Goal: Transaction & Acquisition: Purchase product/service

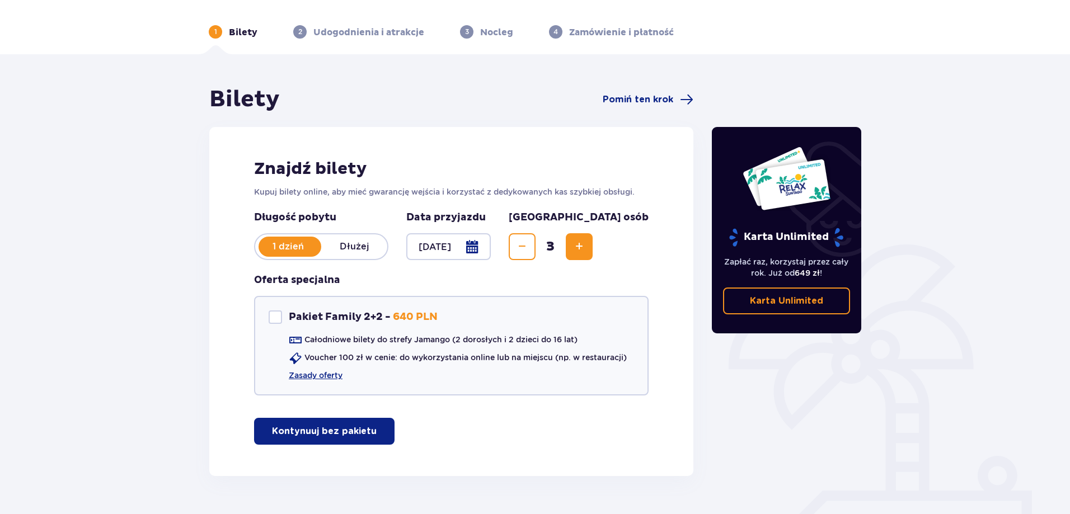
scroll to position [62, 0]
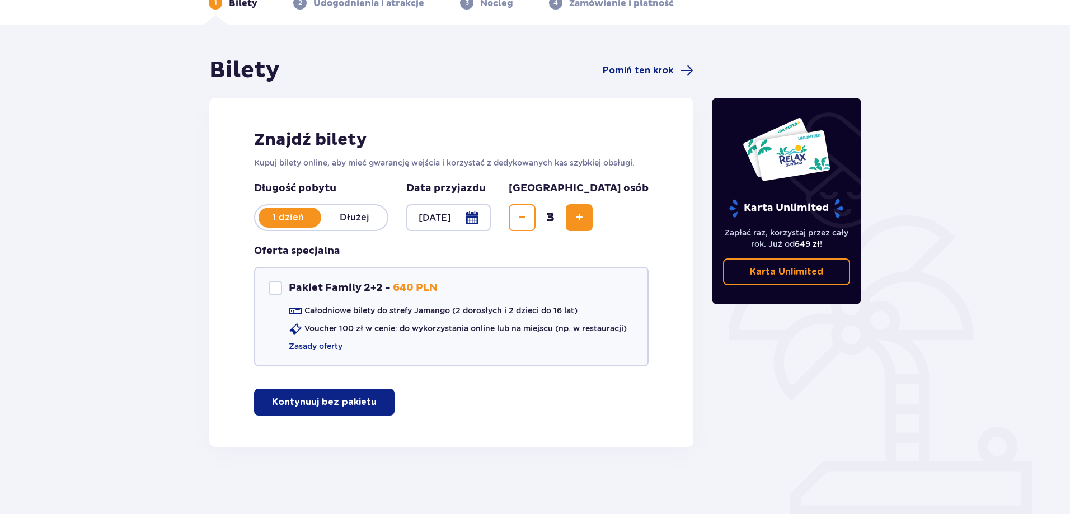
click at [351, 400] on p "Kontynuuj bez pakietu" at bounding box center [324, 402] width 105 height 12
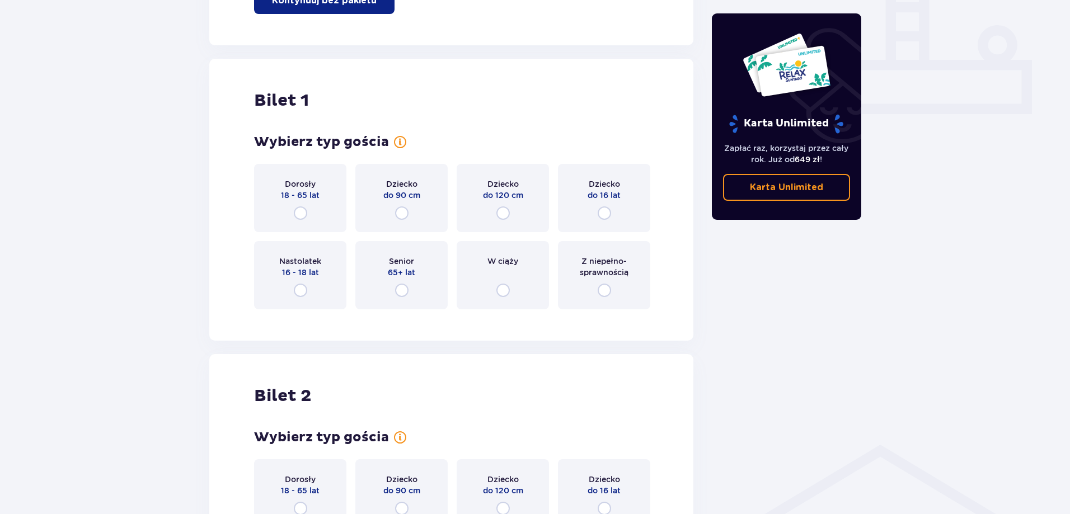
scroll to position [509, 0]
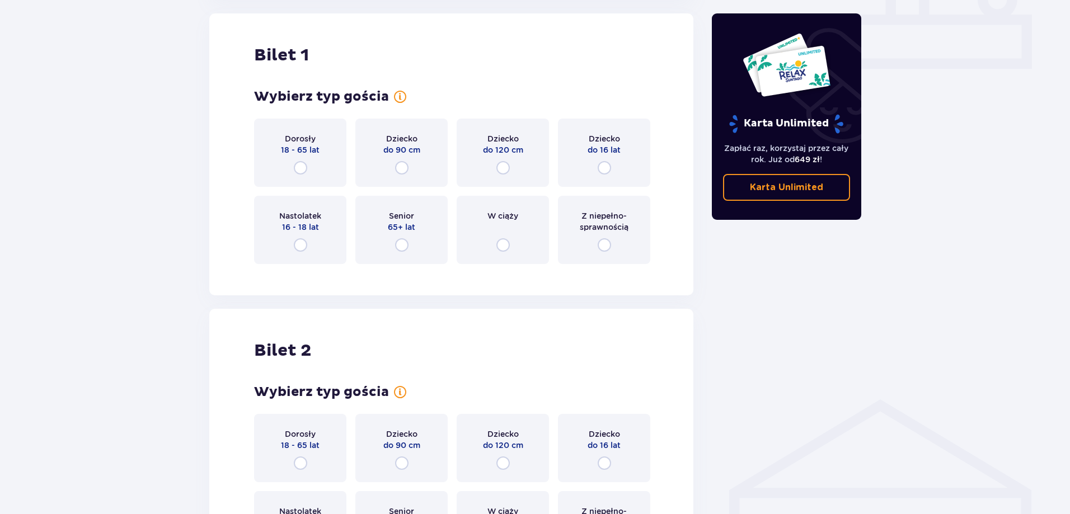
click at [299, 141] on p "Dorosły" at bounding box center [300, 138] width 31 height 11
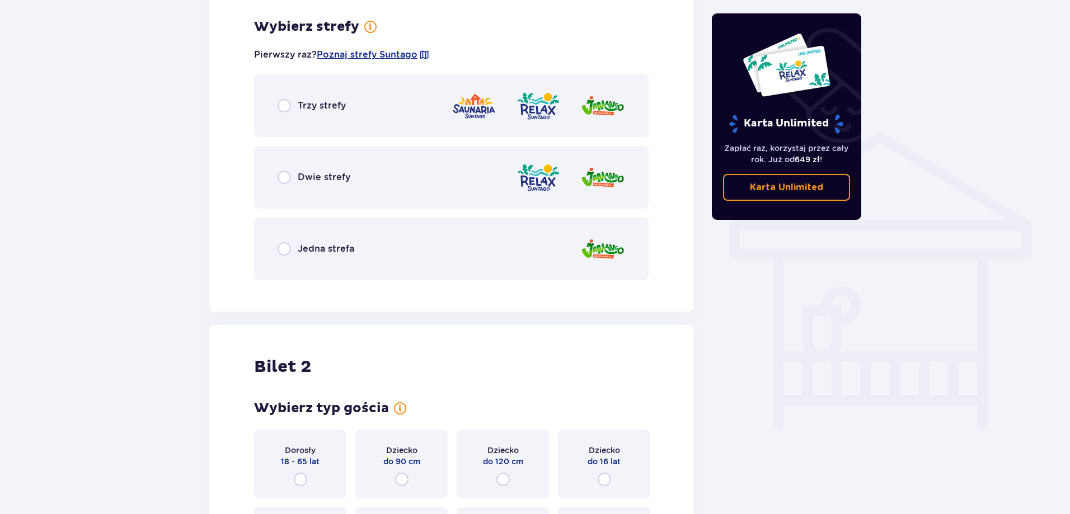
scroll to position [783, 0]
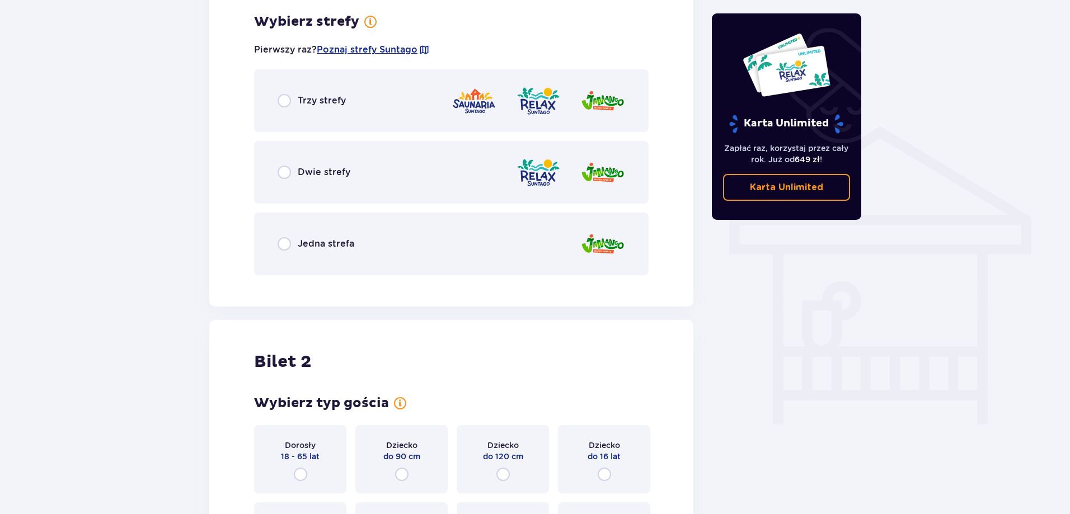
click at [307, 97] on p "Trzy strefy" at bounding box center [322, 101] width 48 height 12
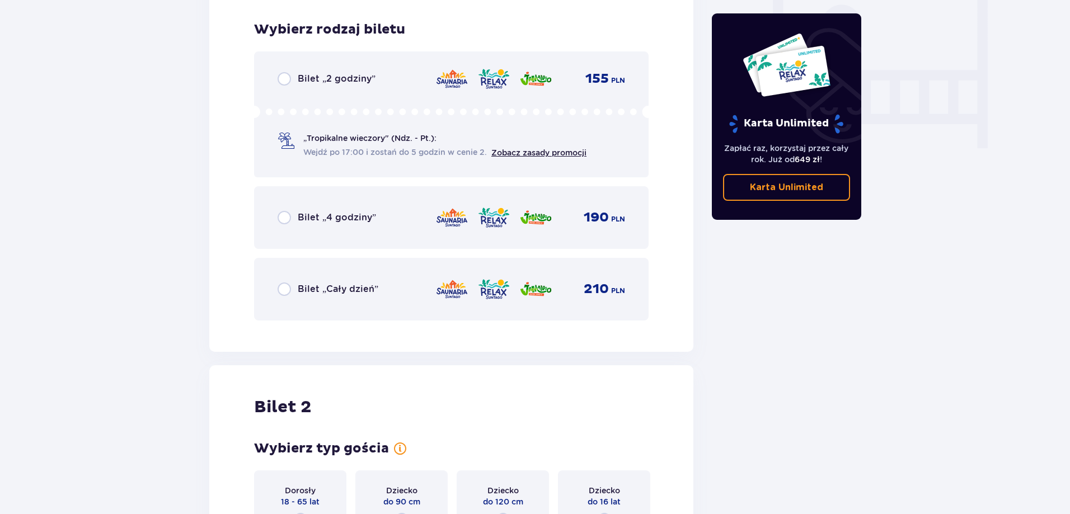
scroll to position [1067, 0]
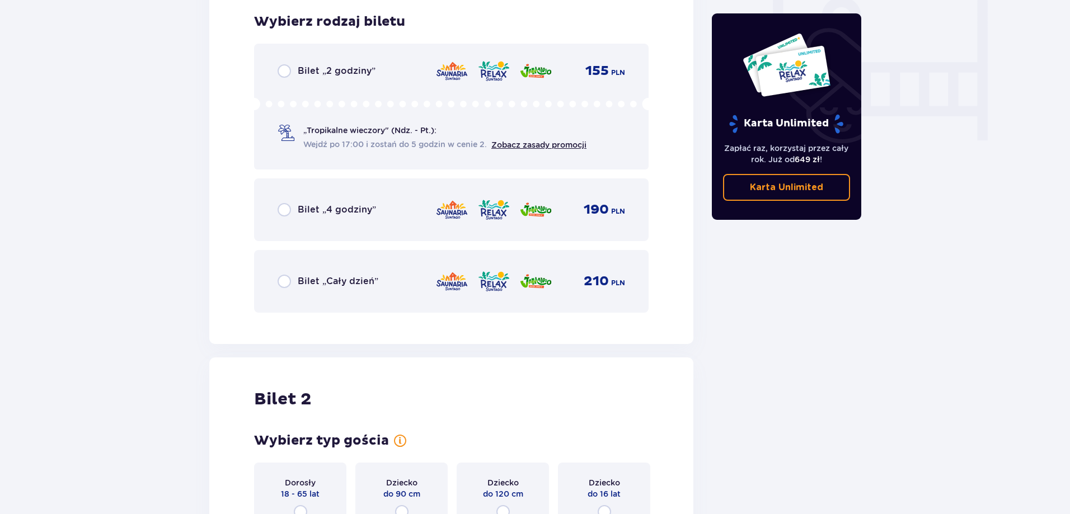
click at [303, 80] on div "Bilet „2 godziny” 155 PLN „Tropikalne wieczory" (Ndz. - Pt.): Wejdź po 17:00 i …" at bounding box center [451, 107] width 395 height 126
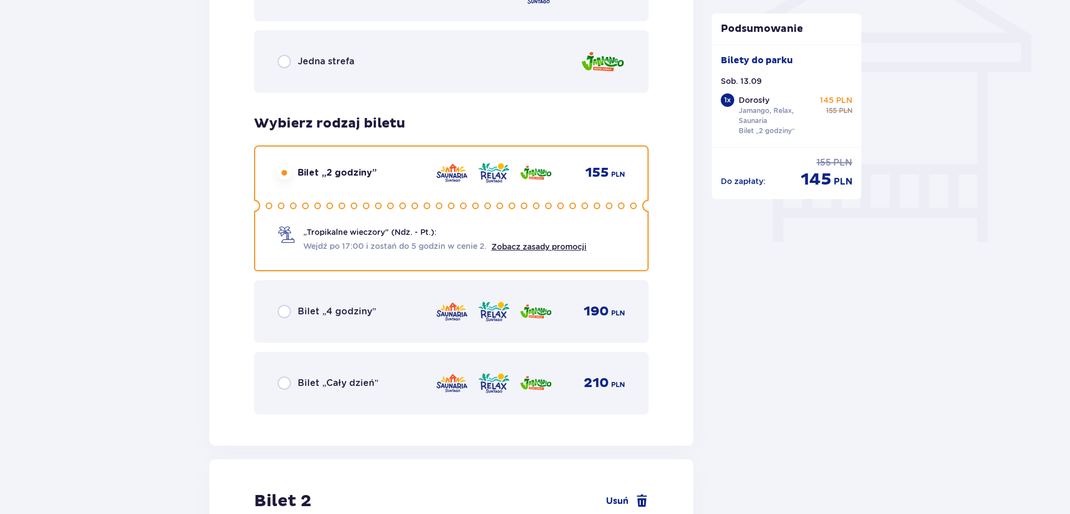
scroll to position [1019, 0]
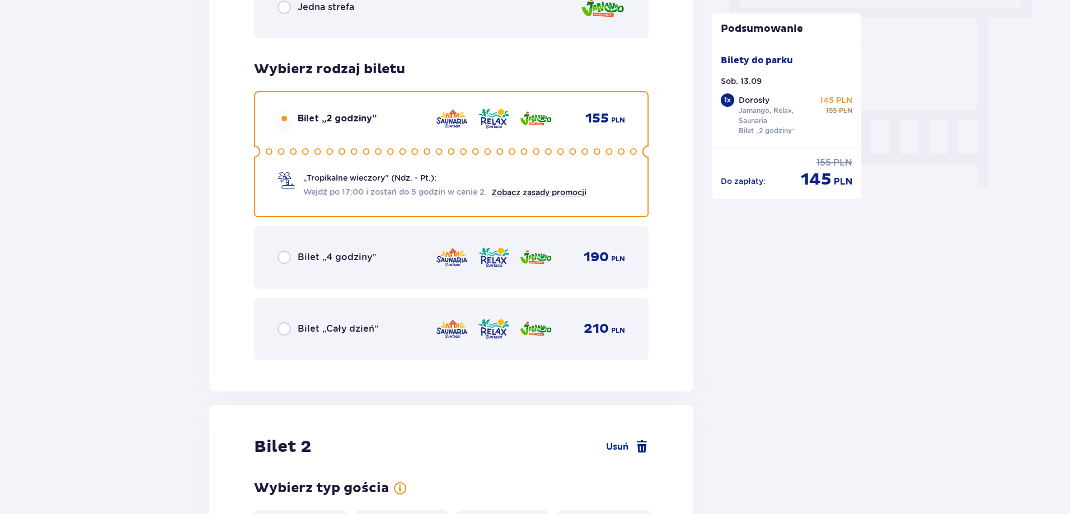
click at [360, 327] on p "Bilet „Cały dzień”" at bounding box center [338, 329] width 81 height 12
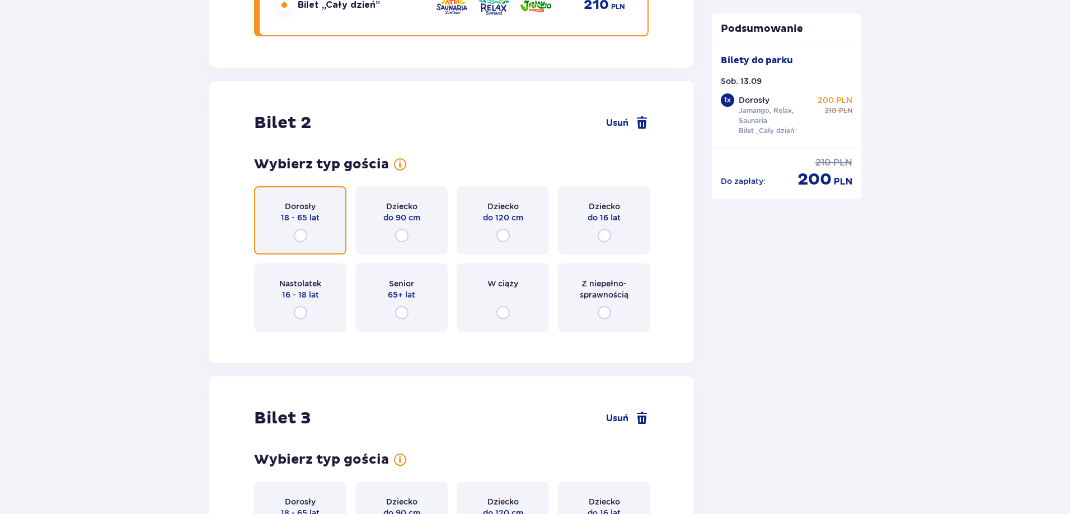
click at [306, 233] on input "radio" at bounding box center [300, 235] width 13 height 13
radio input "true"
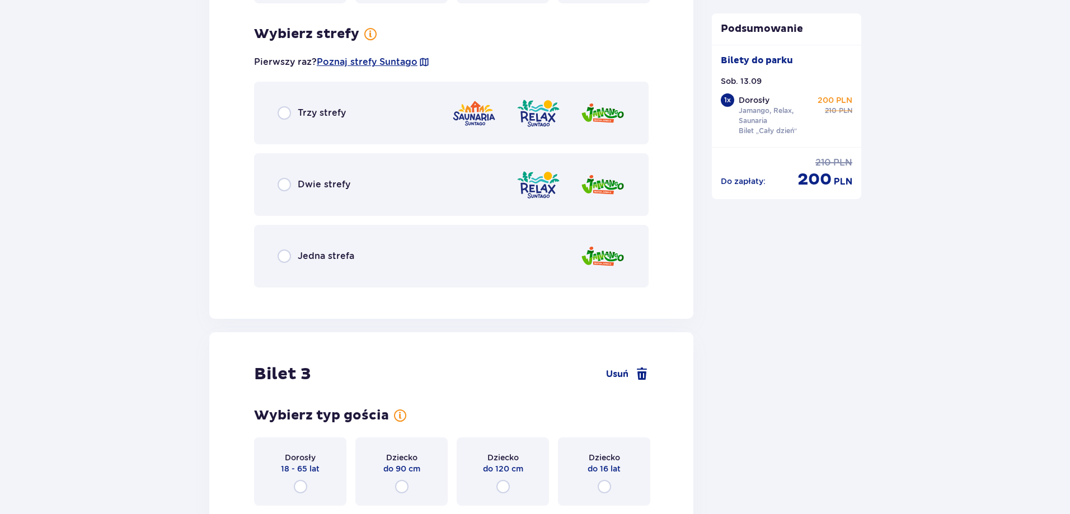
scroll to position [1684, 0]
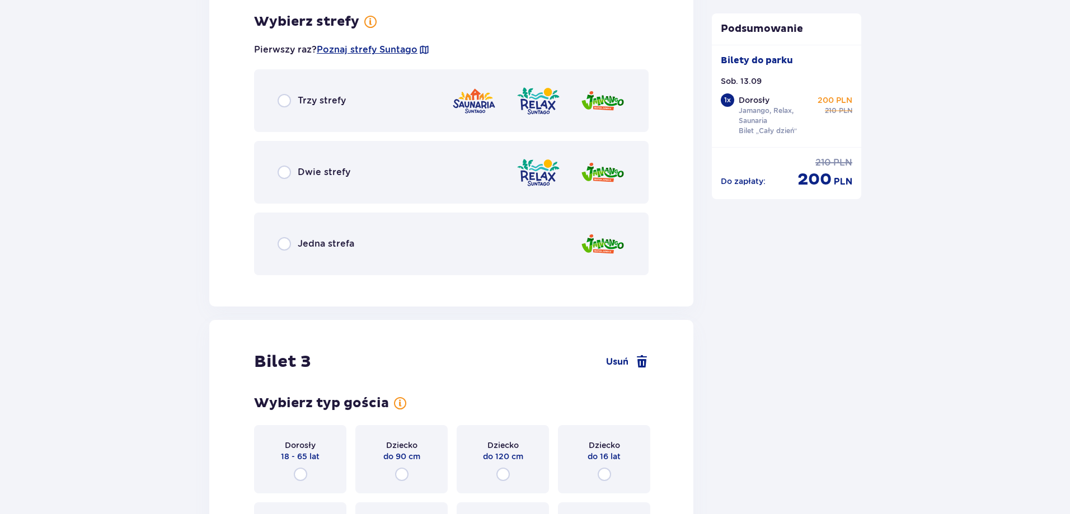
click at [285, 109] on div "Trzy strefy" at bounding box center [451, 100] width 395 height 63
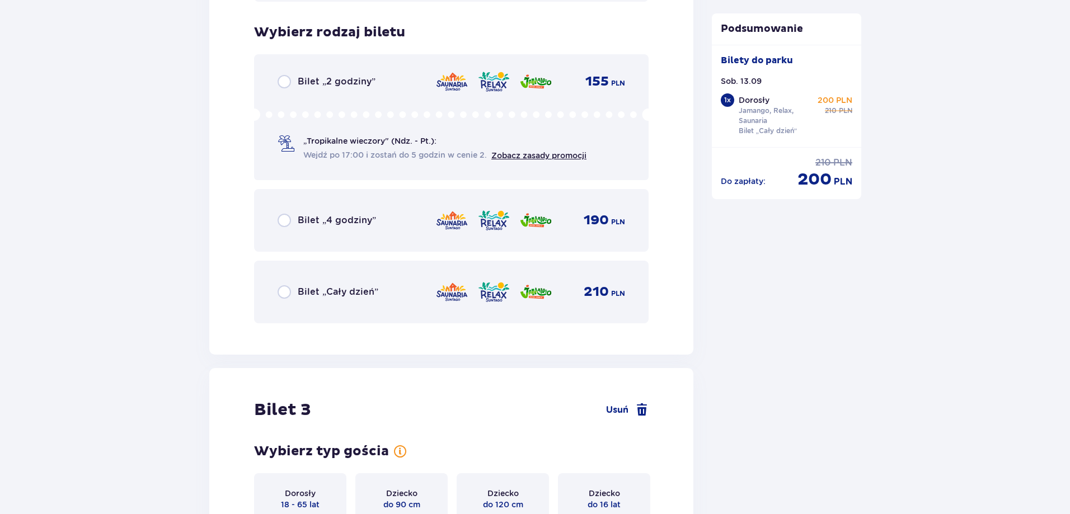
scroll to position [1969, 0]
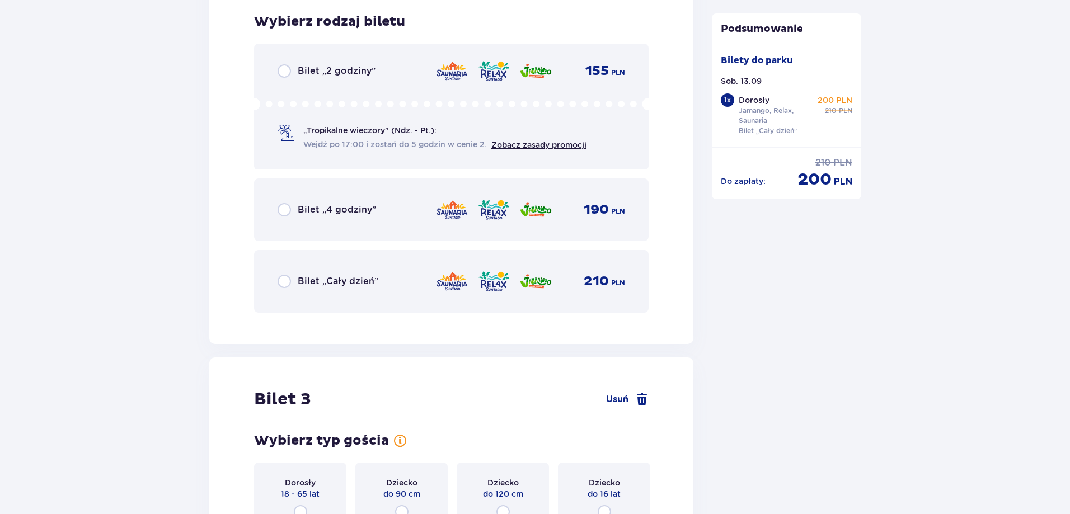
click at [311, 275] on div "Bilet „Cały dzień”" at bounding box center [328, 281] width 101 height 13
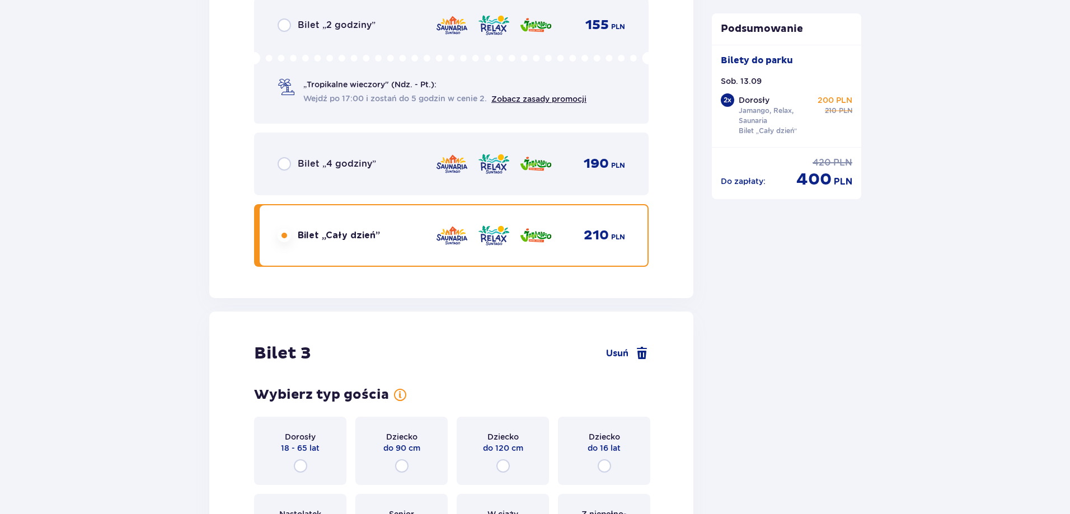
scroll to position [2215, 0]
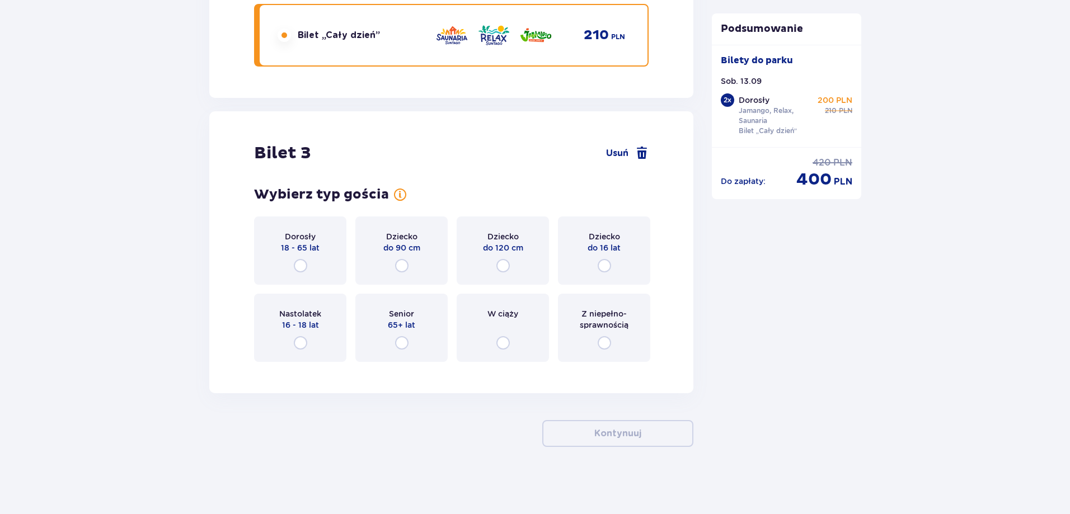
click at [303, 239] on p "Dorosły" at bounding box center [300, 236] width 31 height 11
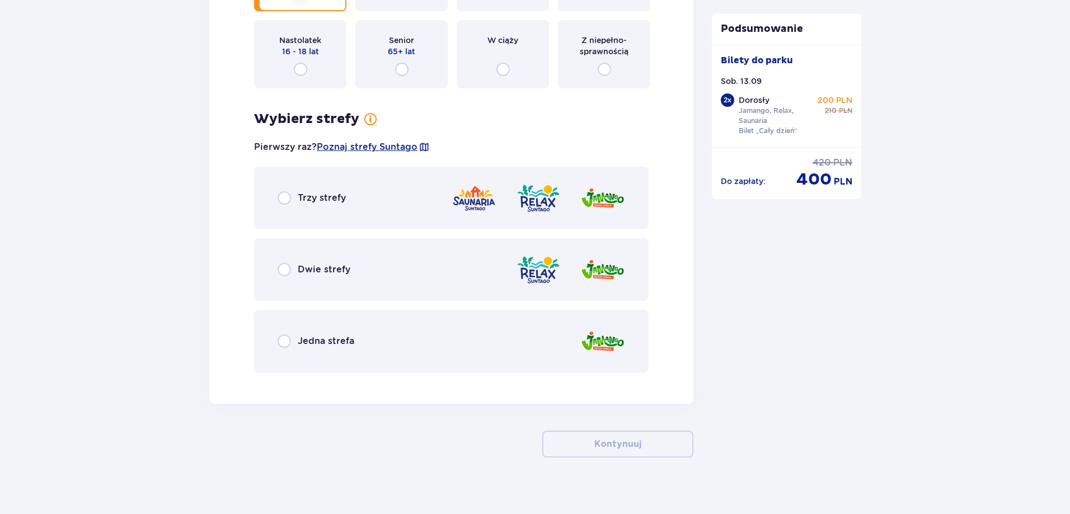
scroll to position [2499, 0]
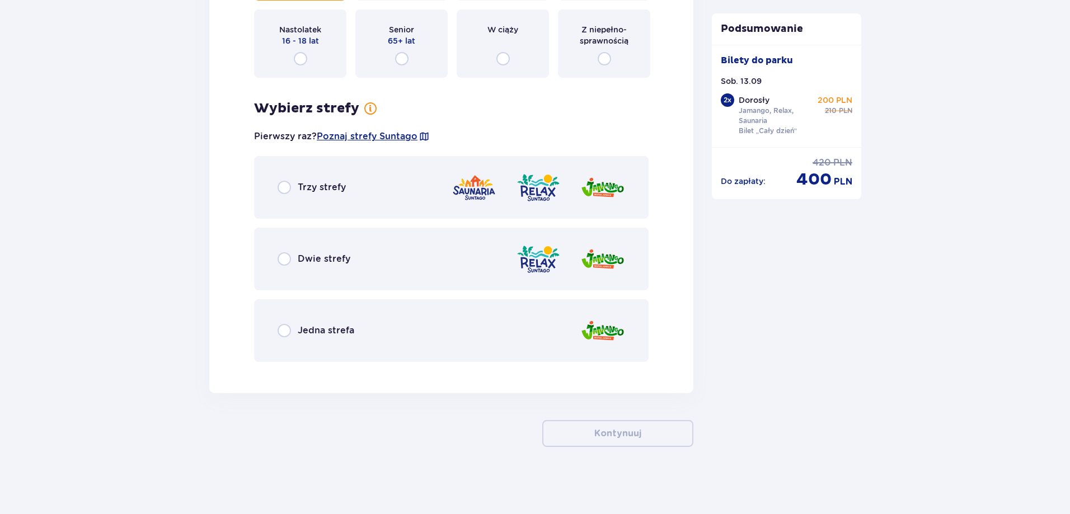
click at [296, 188] on div "Trzy strefy" at bounding box center [312, 187] width 68 height 13
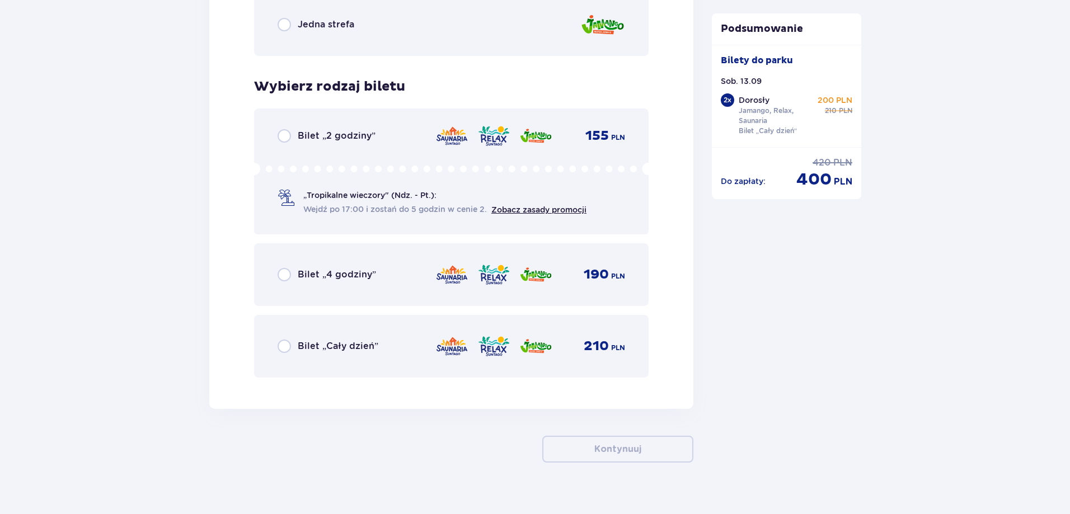
scroll to position [2821, 0]
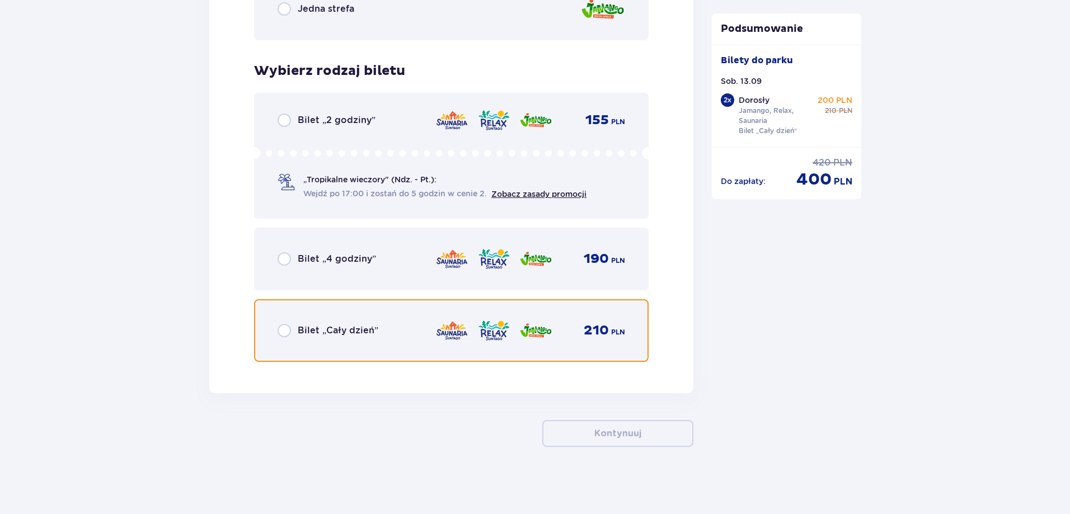
click at [289, 335] on input "radio" at bounding box center [284, 330] width 13 height 13
radio input "true"
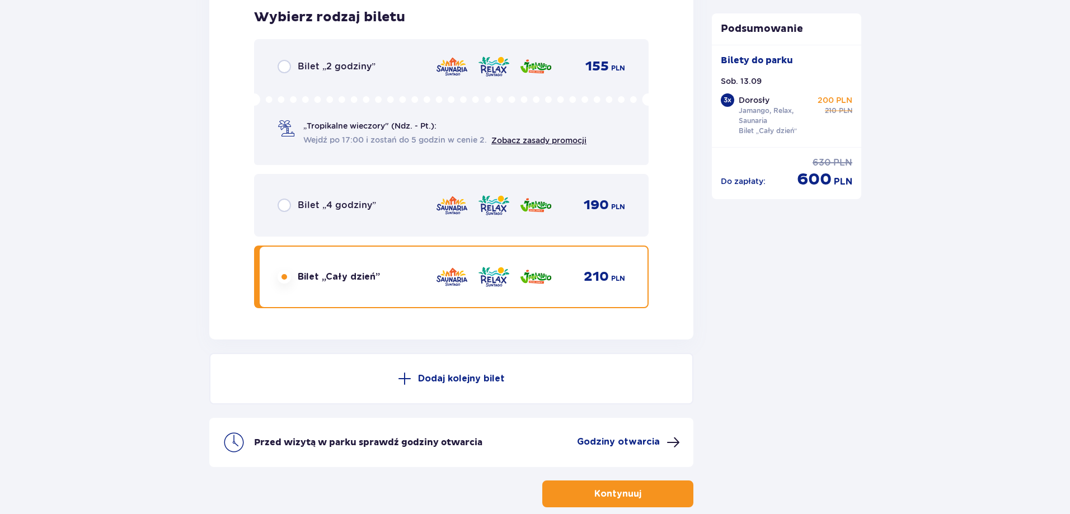
scroll to position [2935, 0]
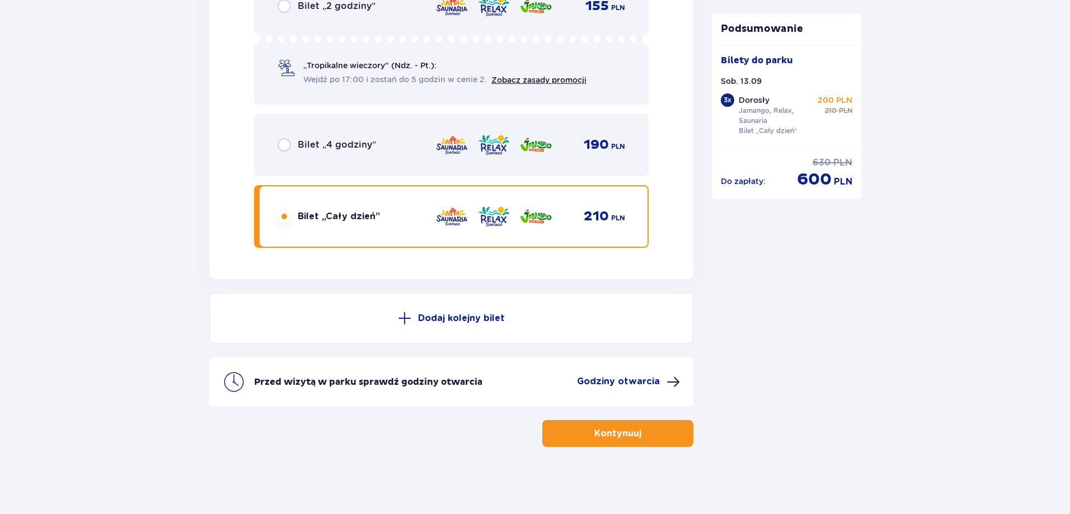
click at [641, 441] on button "Kontynuuj" at bounding box center [617, 433] width 151 height 27
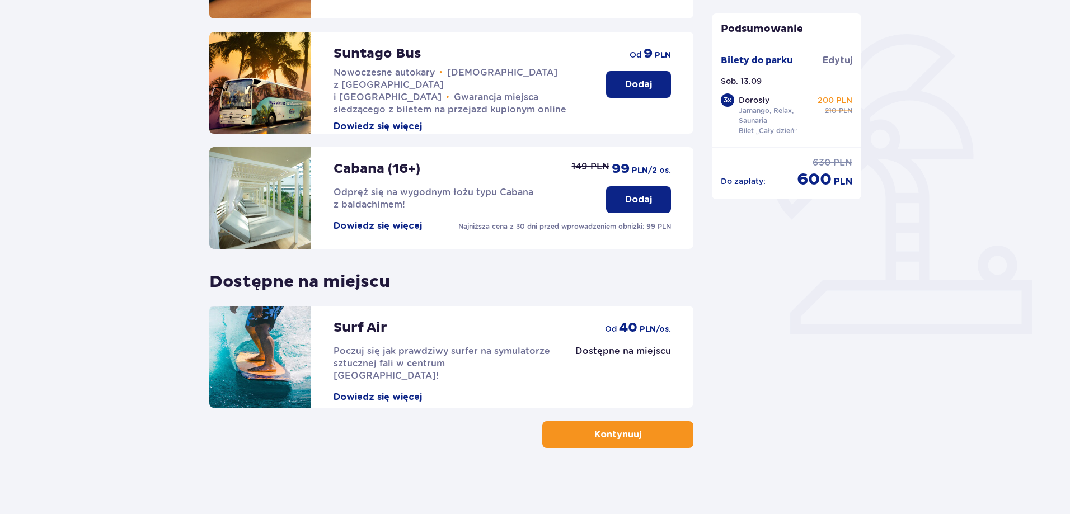
scroll to position [245, 0]
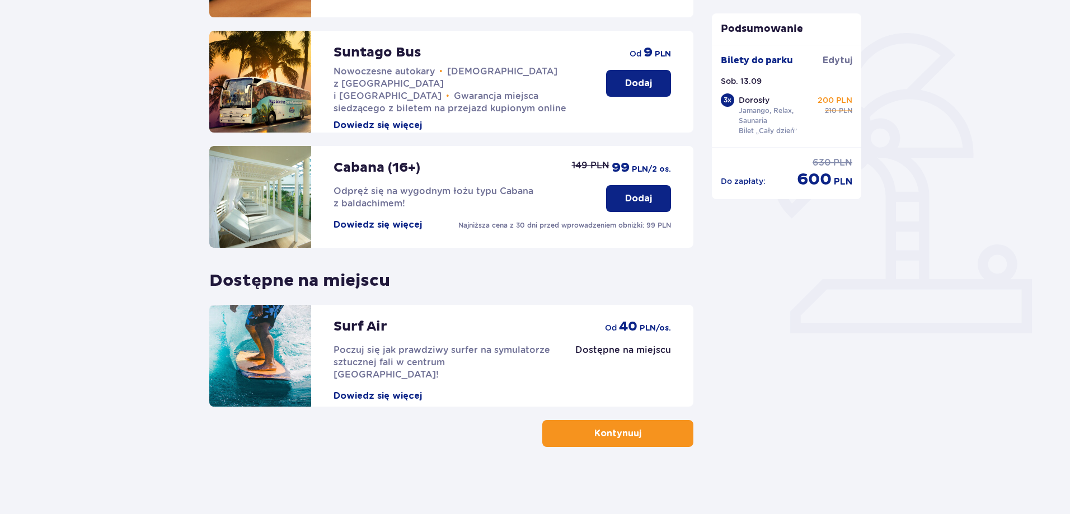
click at [607, 431] on p "Kontynuuj" at bounding box center [617, 434] width 47 height 12
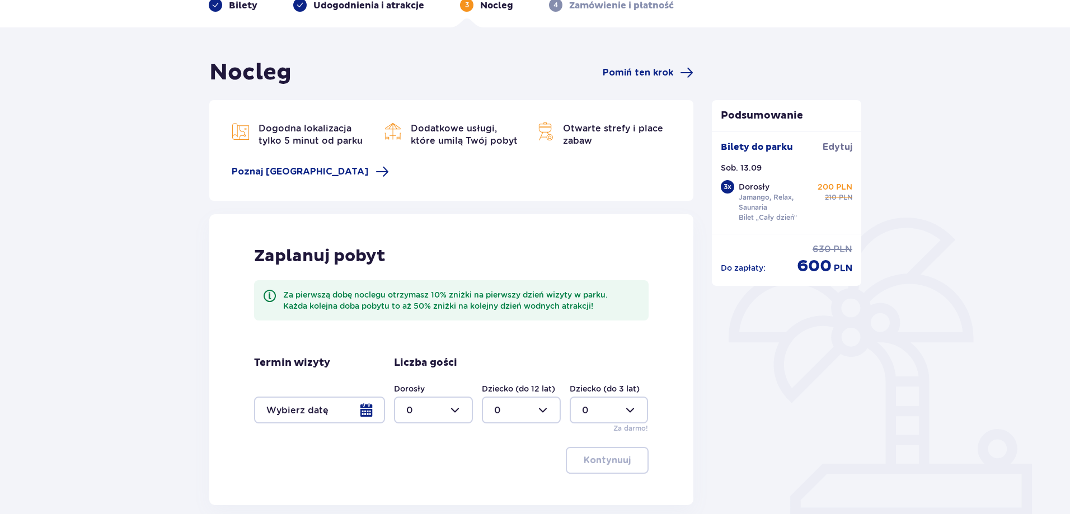
scroll to position [158, 0]
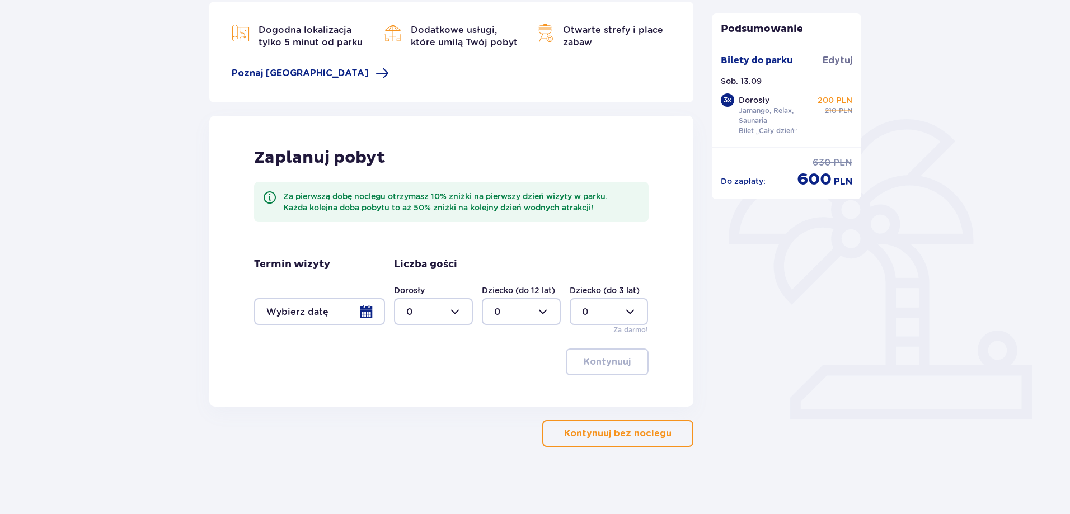
click at [461, 312] on div at bounding box center [433, 311] width 79 height 27
click at [291, 319] on div at bounding box center [319, 311] width 131 height 27
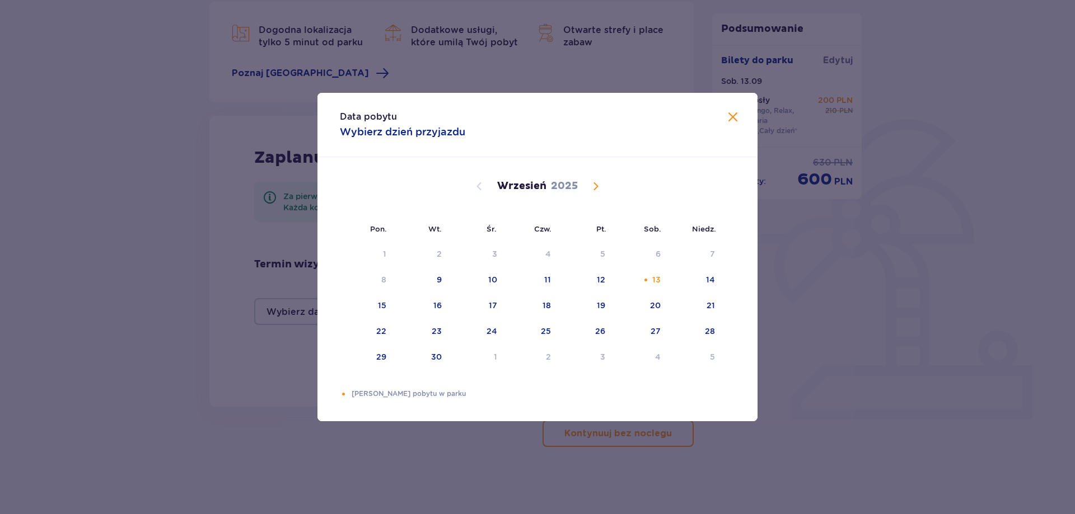
click at [264, 313] on div "Data pobytu Wybierz dzień przyjazdu Pon. Wt. Śr. Czw. Pt. Sob. [GEOGRAPHIC_DATA…" at bounding box center [537, 257] width 1075 height 514
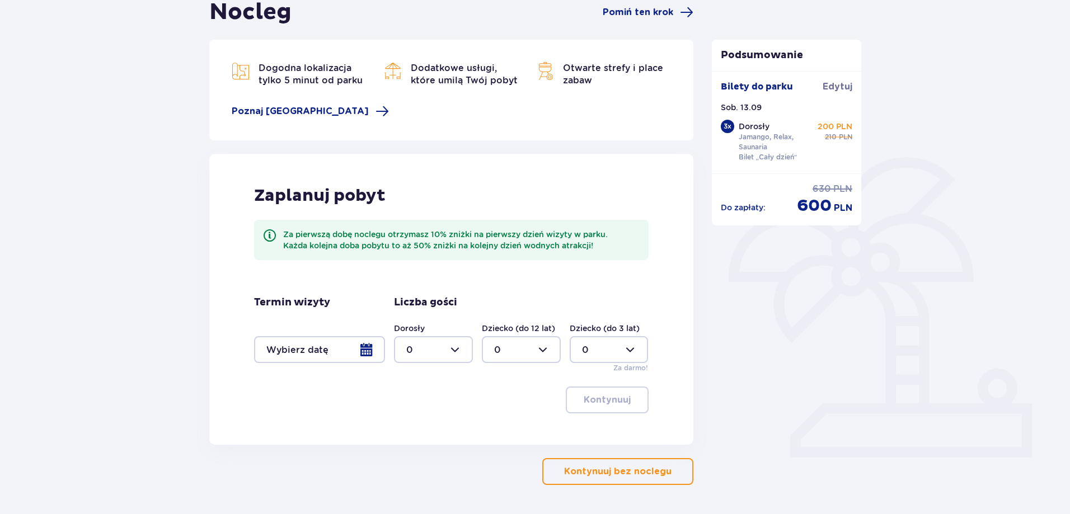
scroll to position [158, 0]
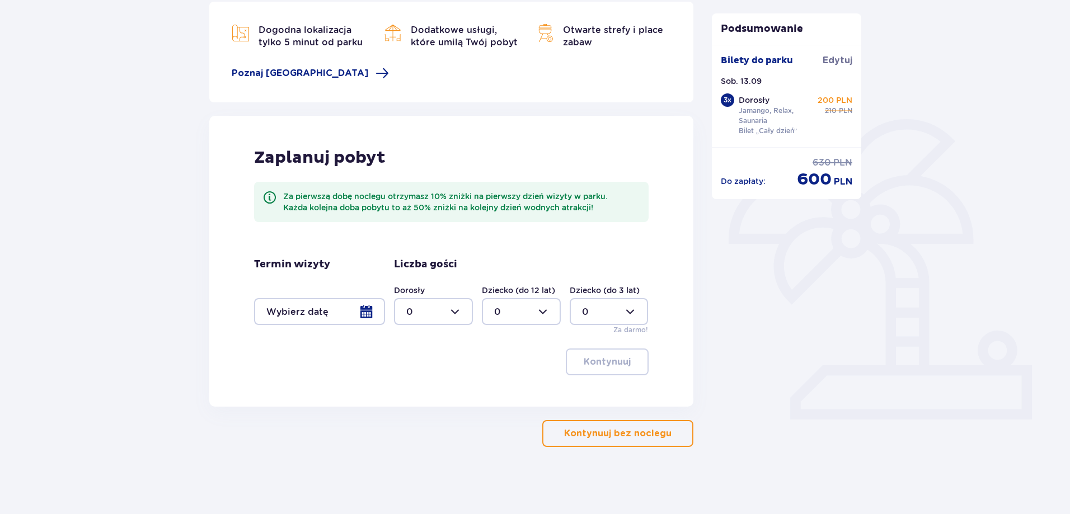
click at [629, 428] on p "Kontynuuj bez noclegu" at bounding box center [617, 434] width 107 height 12
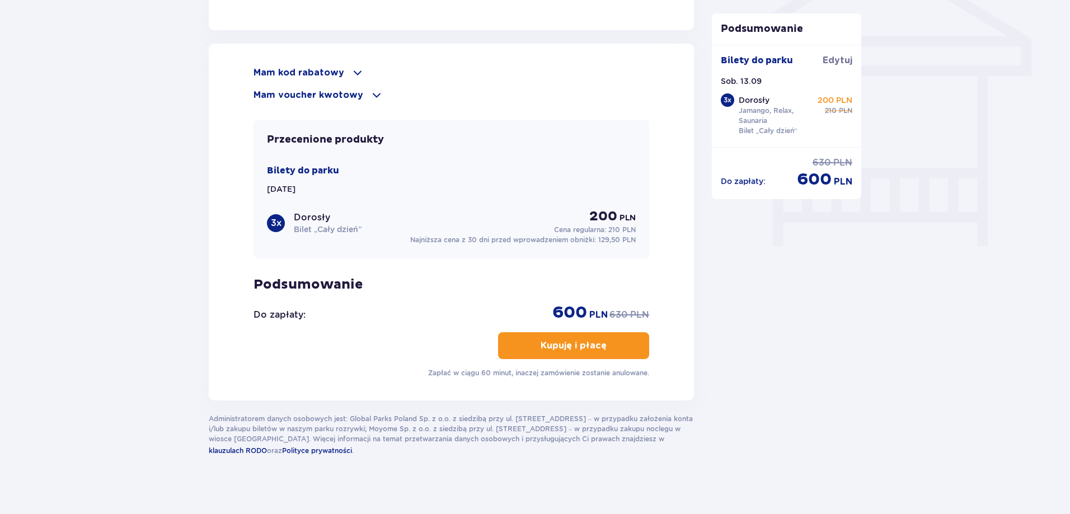
scroll to position [968, 0]
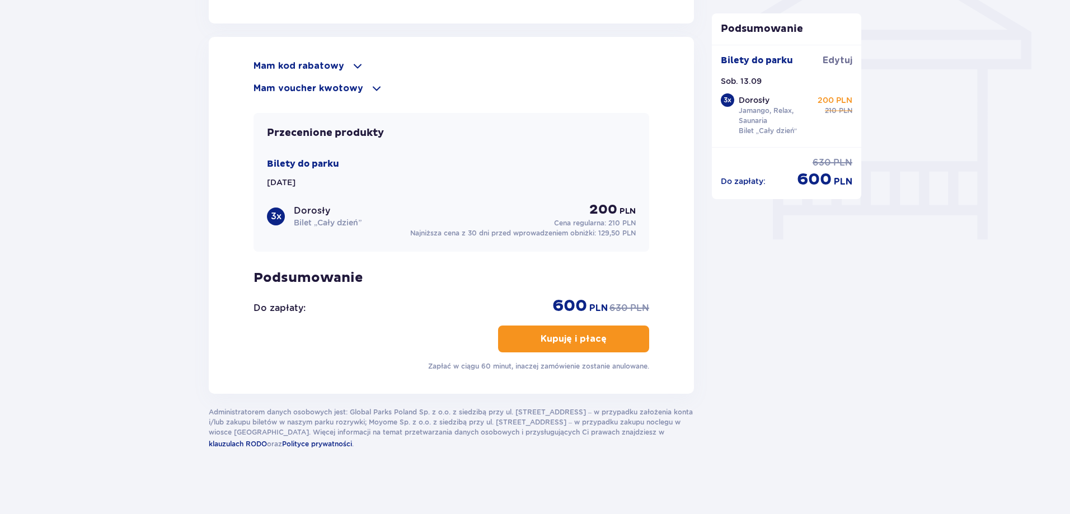
click at [370, 85] on span at bounding box center [376, 88] width 13 height 13
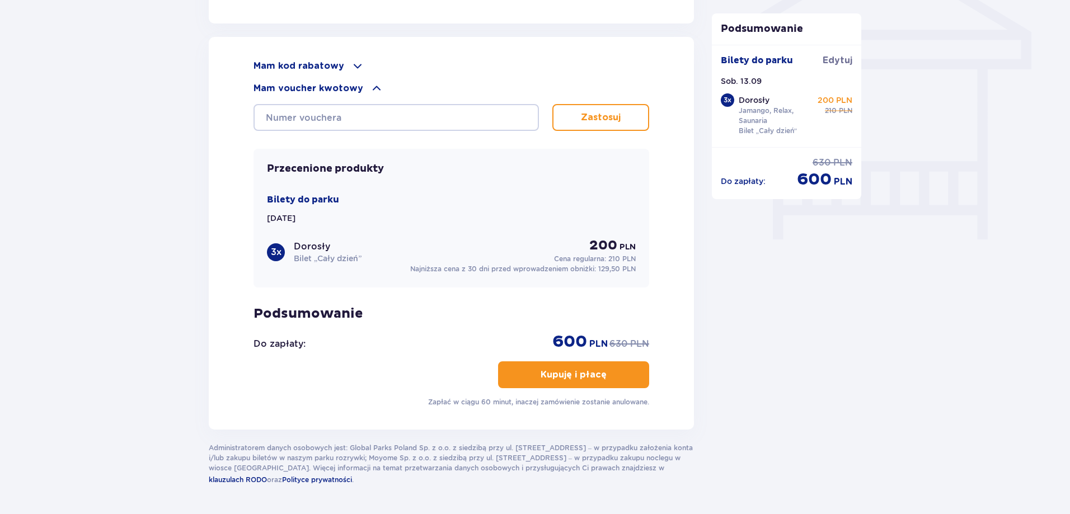
click at [370, 85] on span at bounding box center [376, 88] width 13 height 13
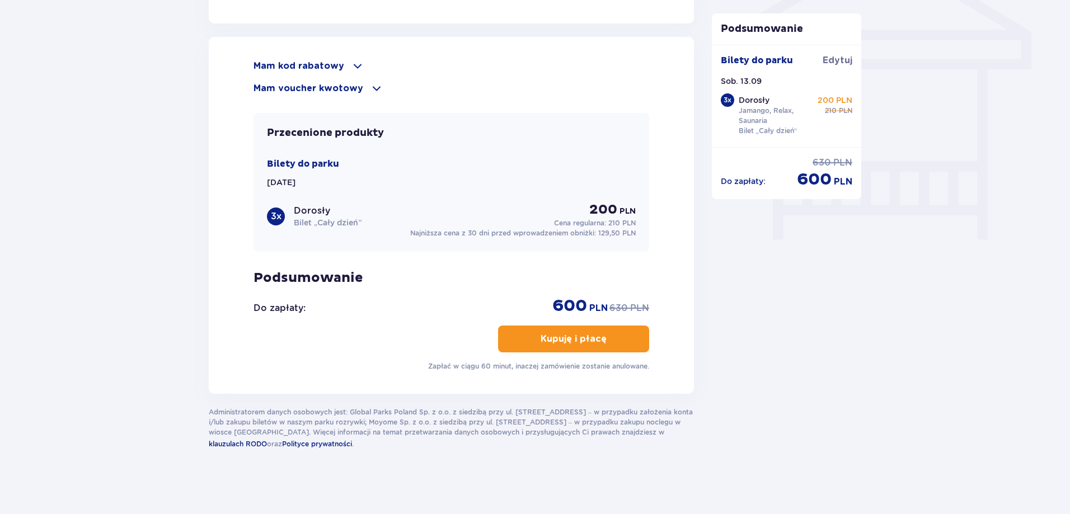
click at [321, 66] on p "Mam kod rabatowy" at bounding box center [299, 66] width 91 height 12
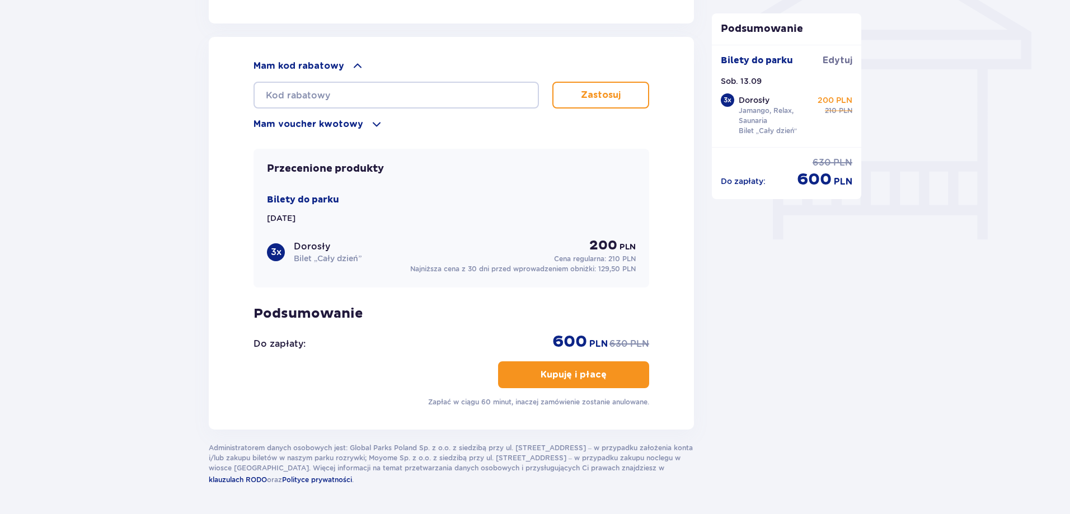
click at [321, 66] on p "Mam kod rabatowy" at bounding box center [299, 66] width 91 height 12
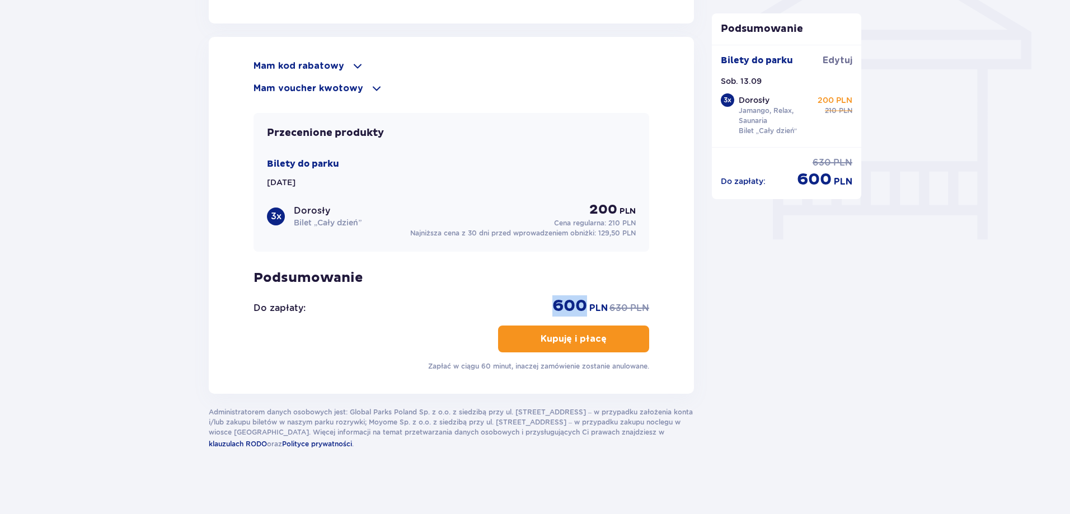
click at [539, 297] on div "Do zapłaty : 600 PLN 630 PLN" at bounding box center [452, 306] width 396 height 21
click at [490, 298] on div "Do zapłaty : 600 PLN 630 PLN" at bounding box center [452, 306] width 396 height 21
